Goal: Transaction & Acquisition: Obtain resource

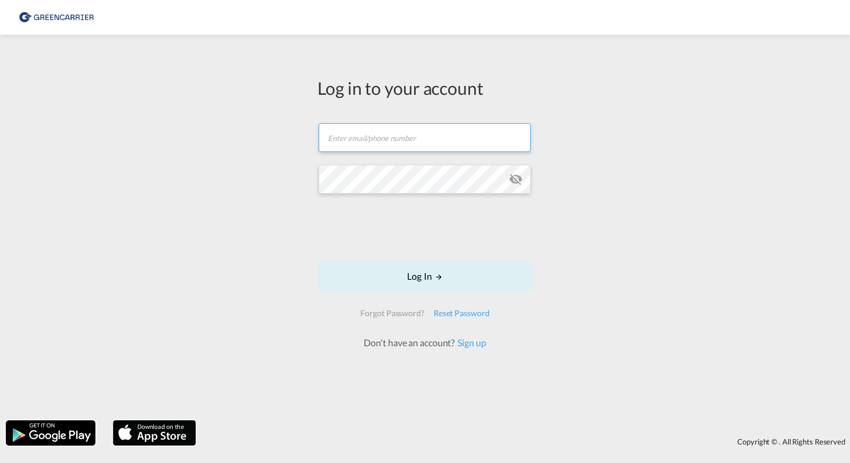
click at [429, 163] on form "Email field is required Password field is required Log In Forgot Password? Rese…" at bounding box center [425, 231] width 215 height 238
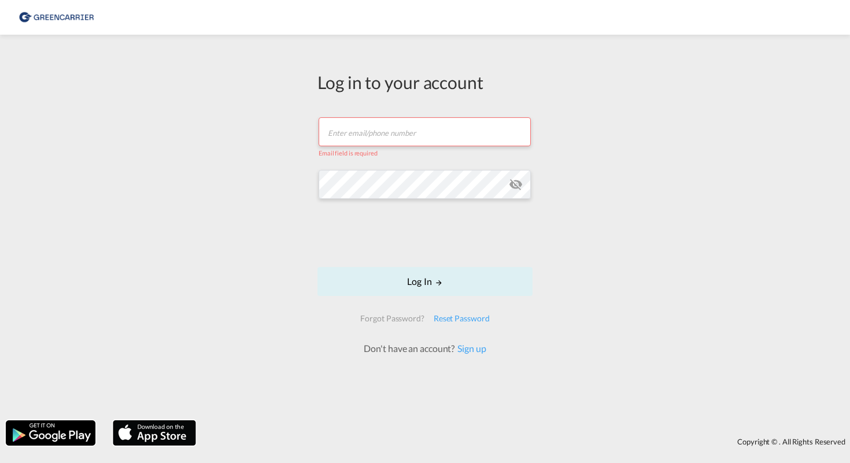
type input "[EMAIL_ADDRESS][DOMAIN_NAME]"
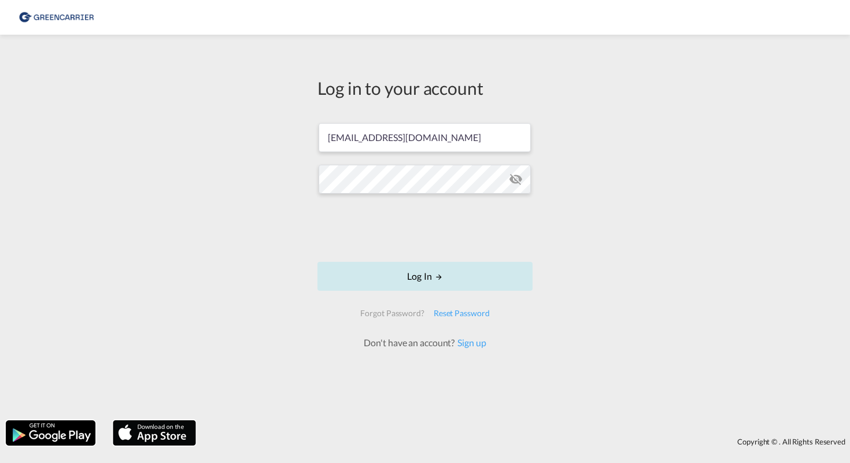
click at [427, 276] on button "Log In" at bounding box center [425, 276] width 215 height 29
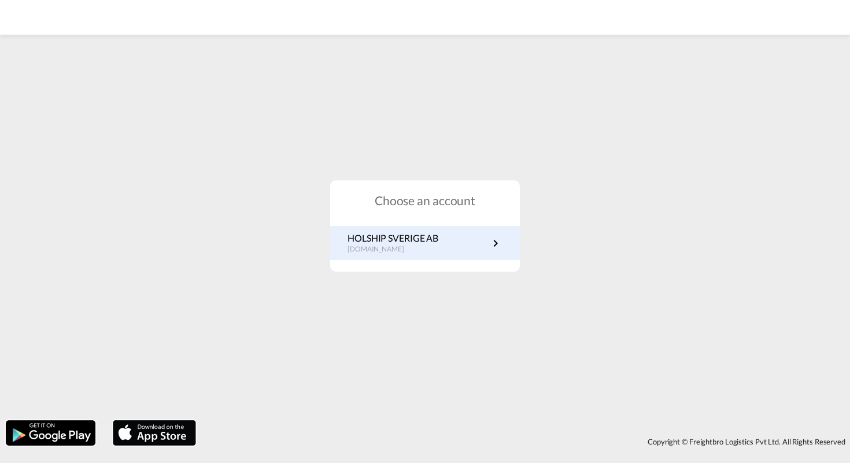
click at [436, 250] on p "[DOMAIN_NAME]" at bounding box center [393, 250] width 91 height 10
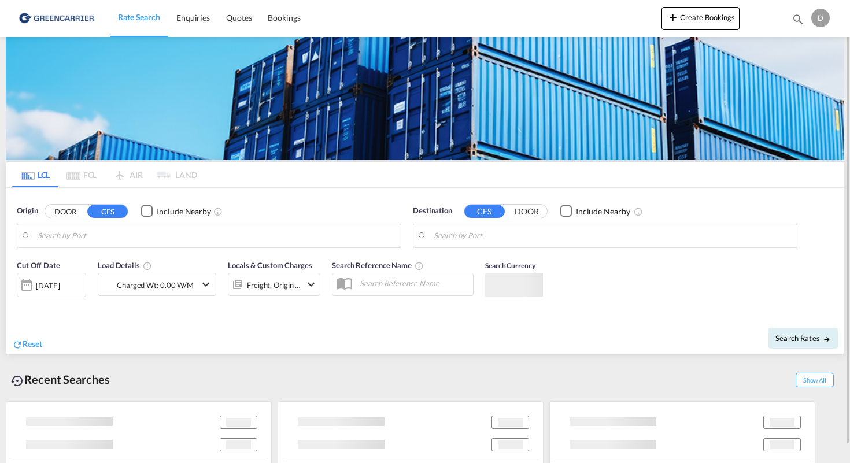
type input "Hangzhou, [GEOGRAPHIC_DATA], [GEOGRAPHIC_DATA]"
type input "[GEOGRAPHIC_DATA] ([GEOGRAPHIC_DATA]), [GEOGRAPHIC_DATA]"
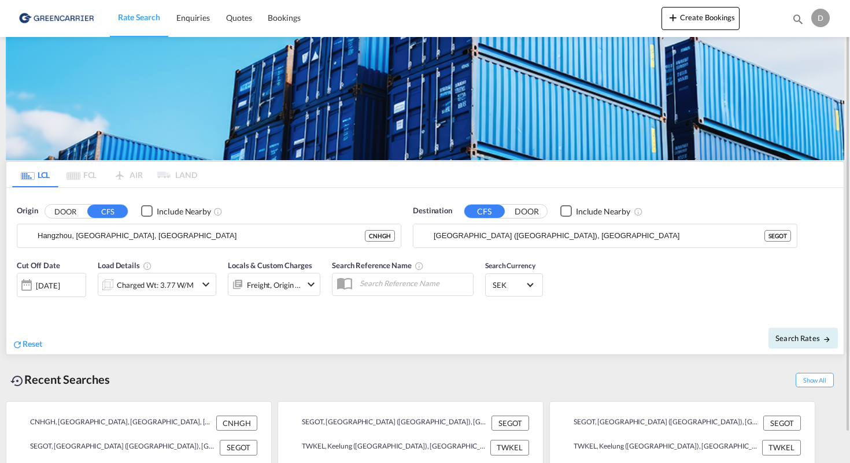
click at [66, 215] on button "DOOR" at bounding box center [65, 211] width 40 height 13
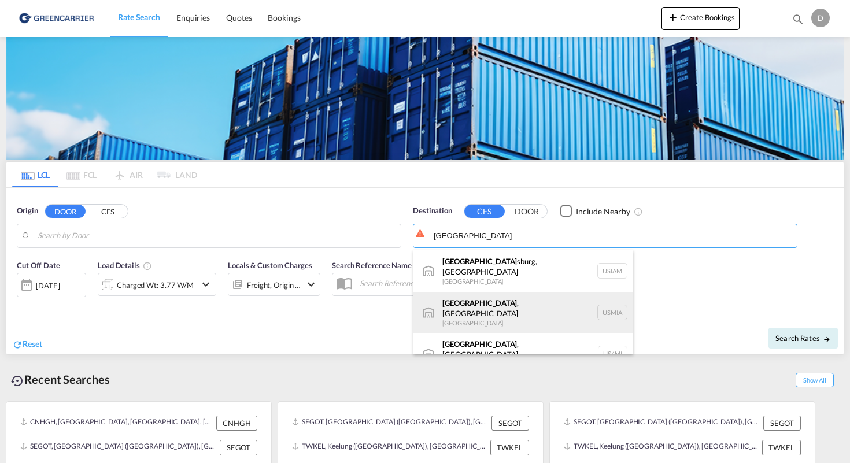
click at [542, 302] on div "[GEOGRAPHIC_DATA] , [GEOGRAPHIC_DATA] [GEOGRAPHIC_DATA] USMIA" at bounding box center [524, 313] width 220 height 42
type input "[GEOGRAPHIC_DATA], [GEOGRAPHIC_DATA], [GEOGRAPHIC_DATA]"
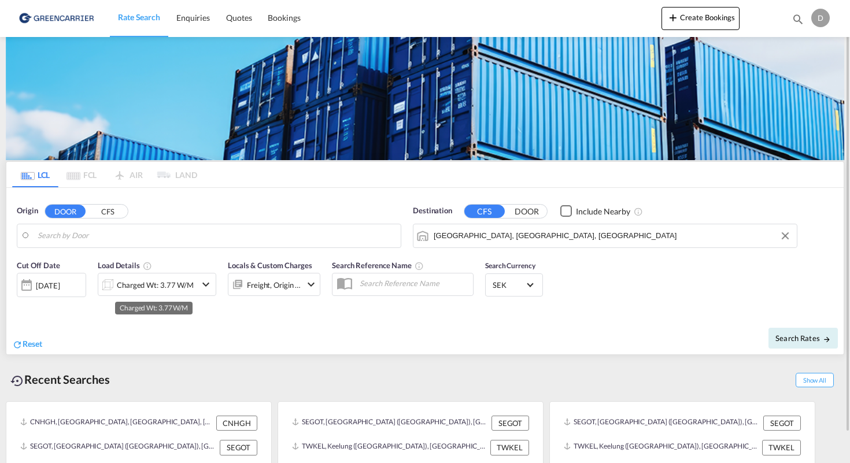
click at [146, 289] on div "Charged Wt: 3.77 W/M" at bounding box center [155, 285] width 77 height 16
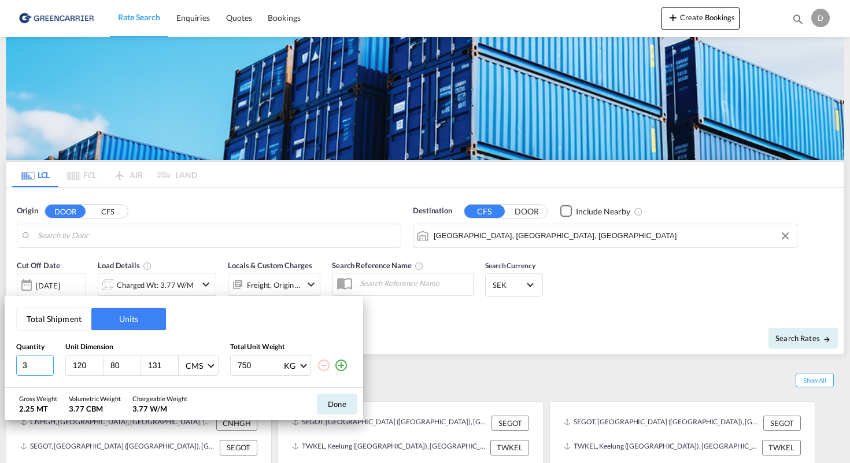
drag, startPoint x: 28, startPoint y: 364, endPoint x: 10, endPoint y: 364, distance: 17.9
click at [14, 364] on div "Total Shipment Units Quantity Unit Dimension Total Unit Weight 3 120 80 131 CMS…" at bounding box center [184, 341] width 359 height 91
type input "1"
type input "120"
type input "55"
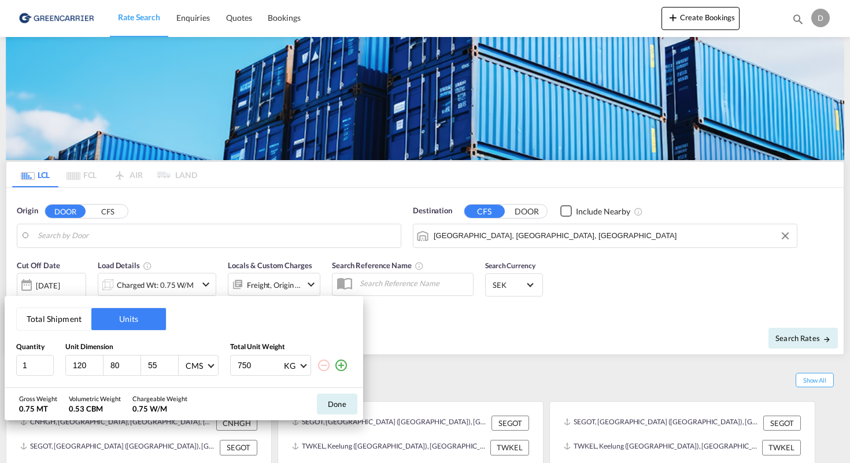
click at [253, 367] on input "750" at bounding box center [260, 366] width 46 height 20
type input "7"
type input "610"
click at [339, 366] on md-icon "icon-plus-circle-outline" at bounding box center [341, 366] width 14 height 14
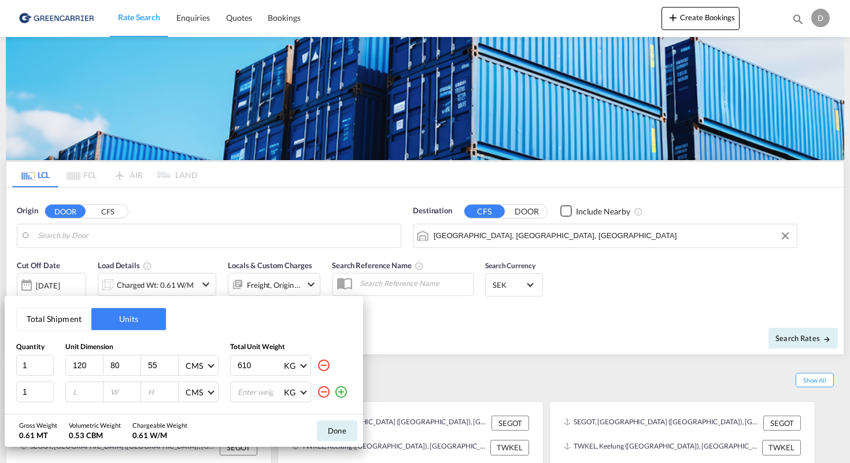
click at [78, 396] on input "number" at bounding box center [87, 392] width 31 height 10
type input "120"
type input "80"
type input "55"
click at [254, 389] on input "number" at bounding box center [260, 392] width 46 height 20
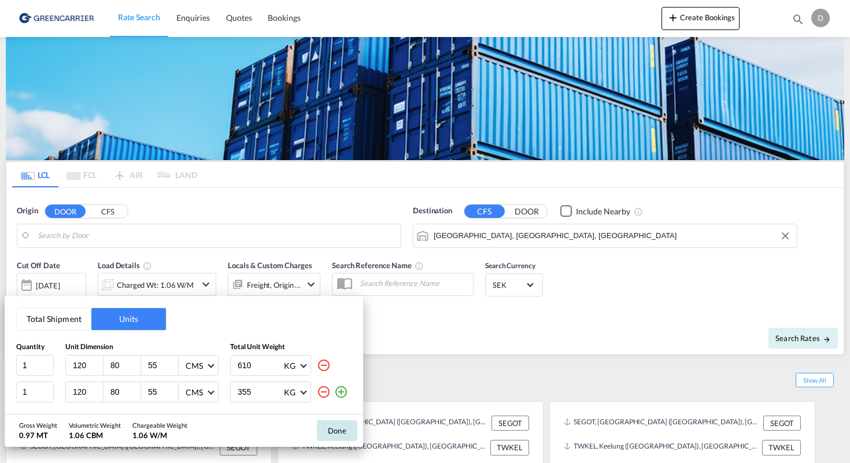
type input "355"
click at [352, 432] on button "Done" at bounding box center [337, 430] width 40 height 21
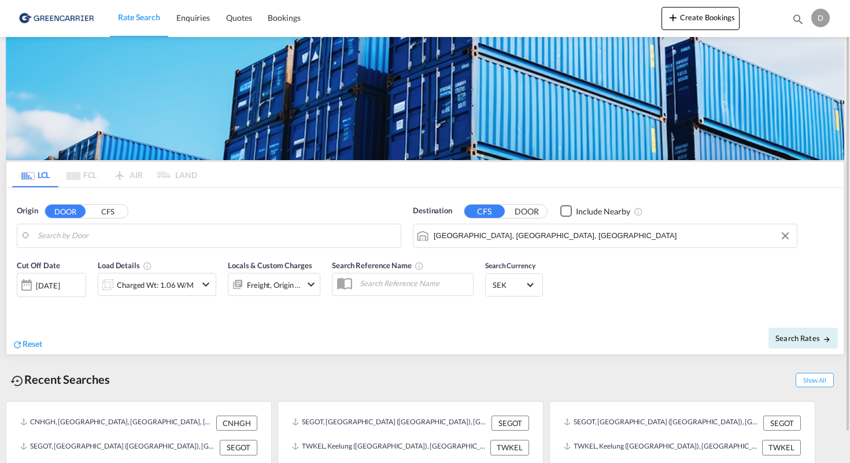
click at [98, 235] on body "Rate Search Enquiries Quotes Bookings Rate Search Enquiries" at bounding box center [425, 231] width 850 height 463
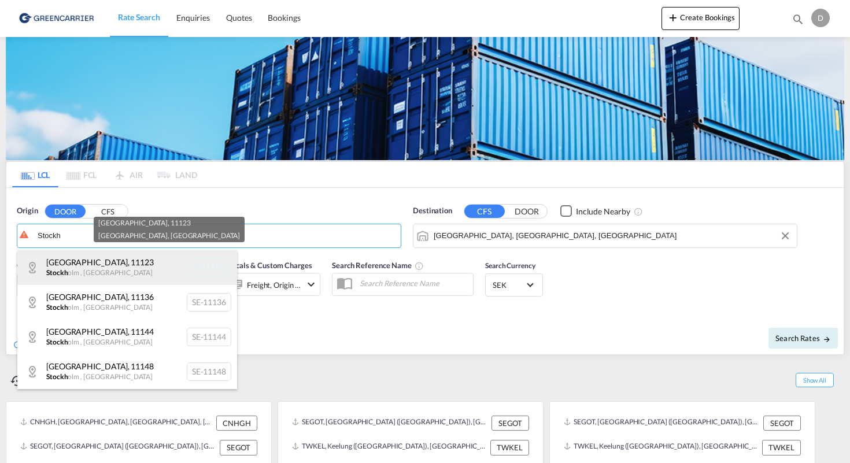
click at [215, 270] on div "Stockholm , 11123 Stockh olm , Sweden SE-11123" at bounding box center [127, 267] width 220 height 35
type input "SE-11123, Stockholm, Stockholm"
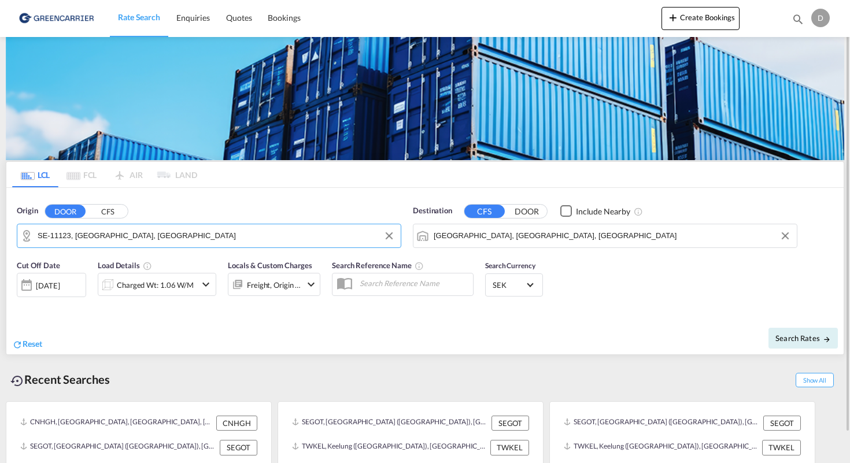
click at [210, 282] on md-icon "icon-chevron-down" at bounding box center [206, 285] width 14 height 14
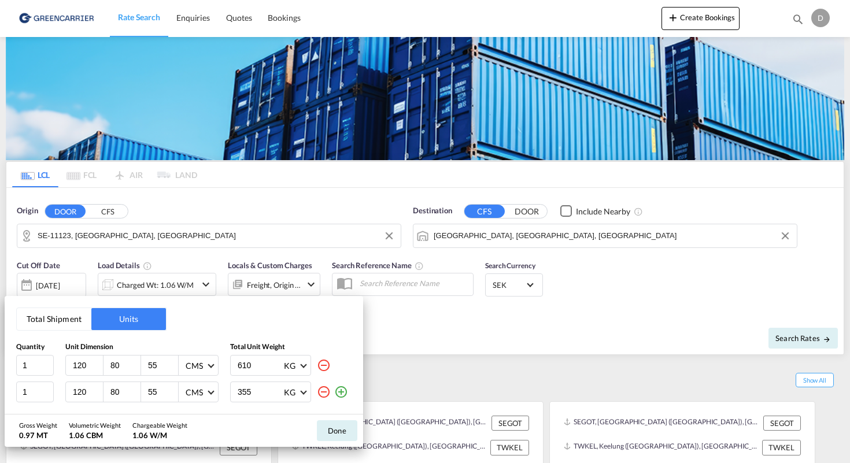
click at [633, 304] on div "Total Shipment Units Quantity Unit Dimension Total Unit Weight 1 120 80 55 CMS …" at bounding box center [425, 231] width 850 height 463
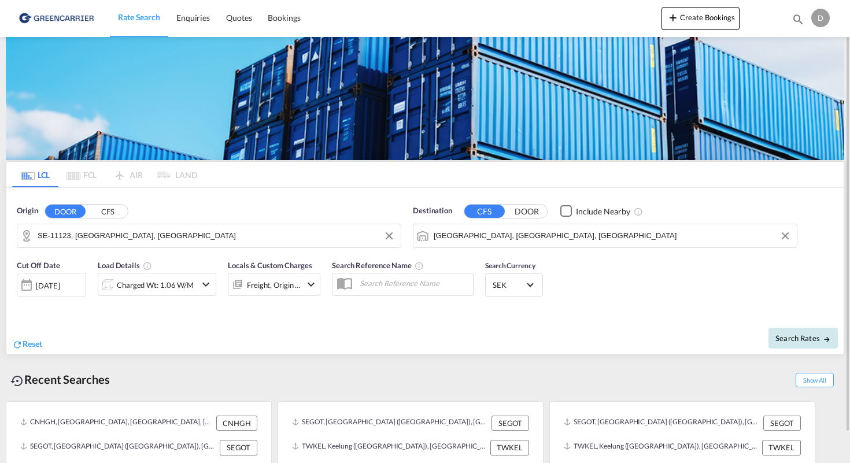
click at [824, 343] on md-icon "icon-arrow-right" at bounding box center [827, 339] width 8 height 8
type input "11123 to USMIA / 24 Sep 2025"
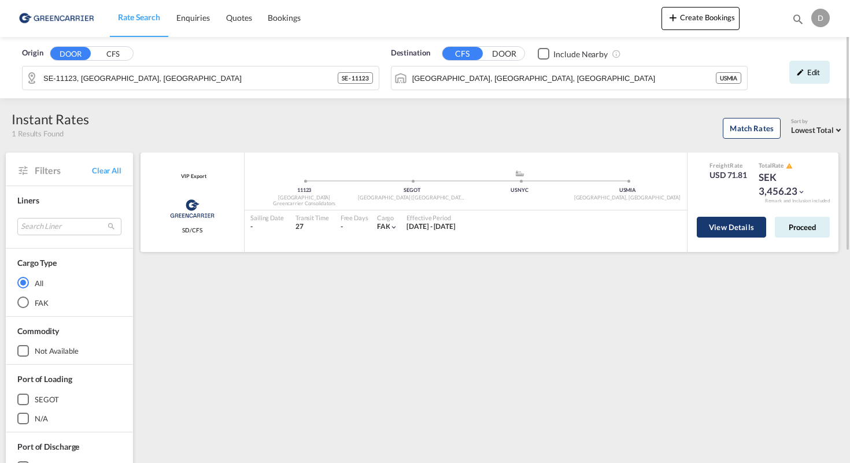
click at [746, 228] on button "View Details" at bounding box center [731, 227] width 69 height 21
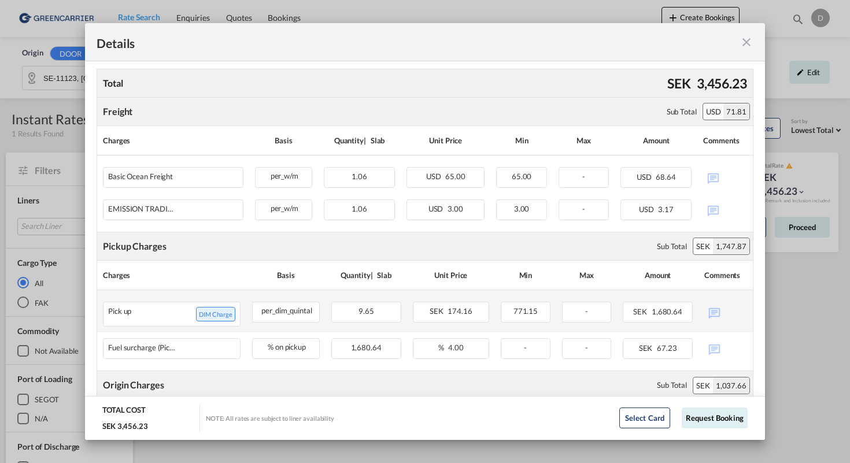
scroll to position [233, 0]
